Goal: Book appointment/travel/reservation

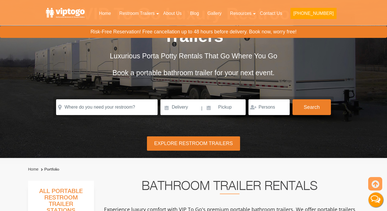
scroll to position [49, 0]
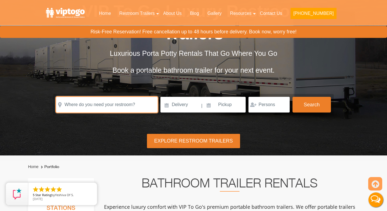
click at [129, 105] on input "text" at bounding box center [107, 105] width 102 height 16
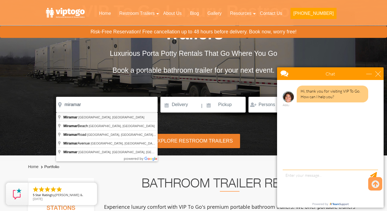
type input "[GEOGRAPHIC_DATA], [GEOGRAPHIC_DATA], [GEOGRAPHIC_DATA]"
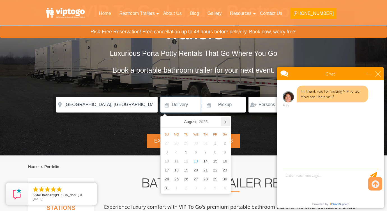
click at [224, 122] on icon at bounding box center [225, 121] width 9 height 9
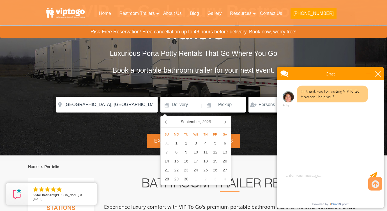
click at [224, 122] on icon at bounding box center [225, 121] width 9 height 9
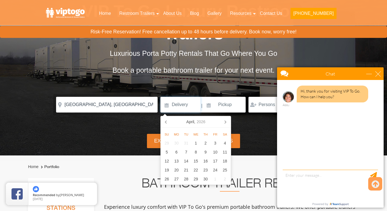
click at [224, 122] on icon at bounding box center [225, 121] width 9 height 9
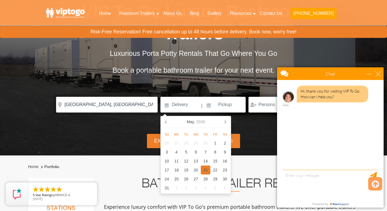
click at [207, 171] on div "21" at bounding box center [206, 170] width 10 height 9
type input "[DATE]"
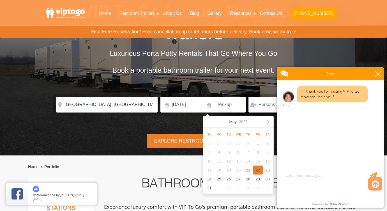
click at [257, 169] on div "22" at bounding box center [258, 170] width 10 height 9
type input "[DATE]"
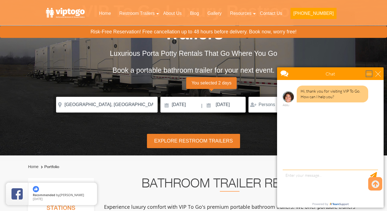
click at [368, 76] on div "minimize" at bounding box center [369, 74] width 6 height 6
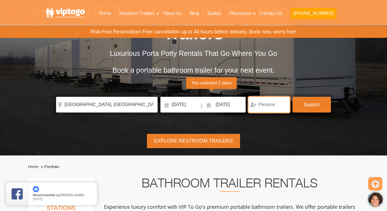
click at [274, 109] on input "number" at bounding box center [269, 105] width 41 height 16
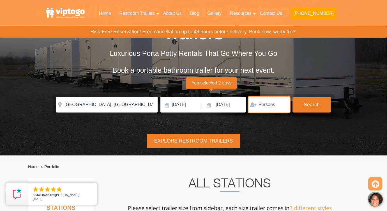
click at [274, 107] on input "number" at bounding box center [269, 105] width 41 height 16
type input "100"
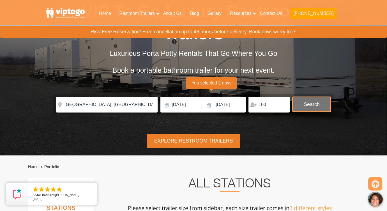
click at [307, 107] on button "Search" at bounding box center [312, 104] width 38 height 15
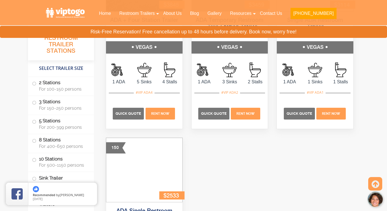
scroll to position [2098, 0]
